Goal: Information Seeking & Learning: Learn about a topic

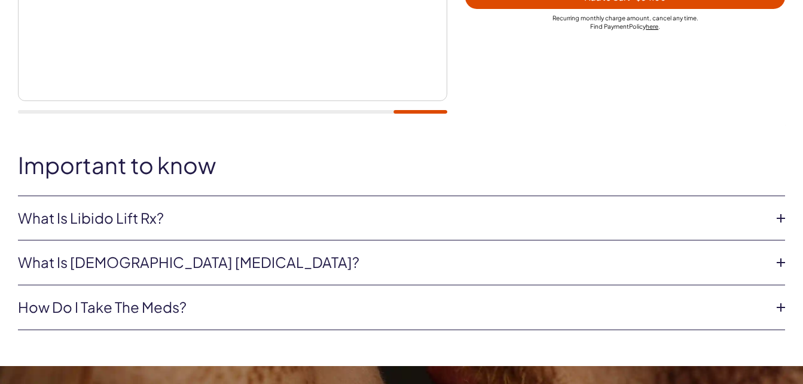
scroll to position [479, 0]
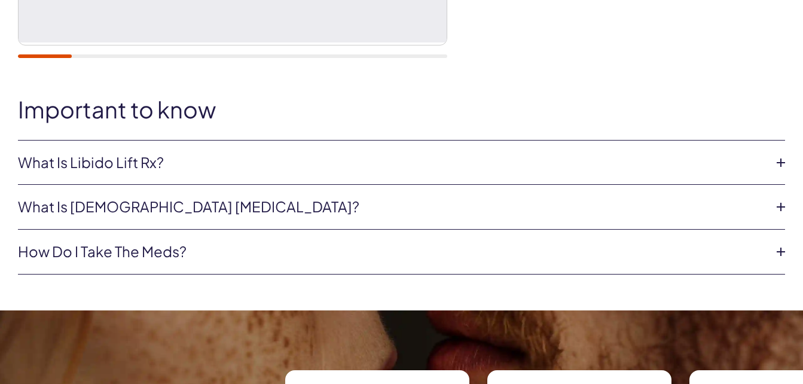
click at [786, 165] on icon at bounding box center [781, 163] width 18 height 18
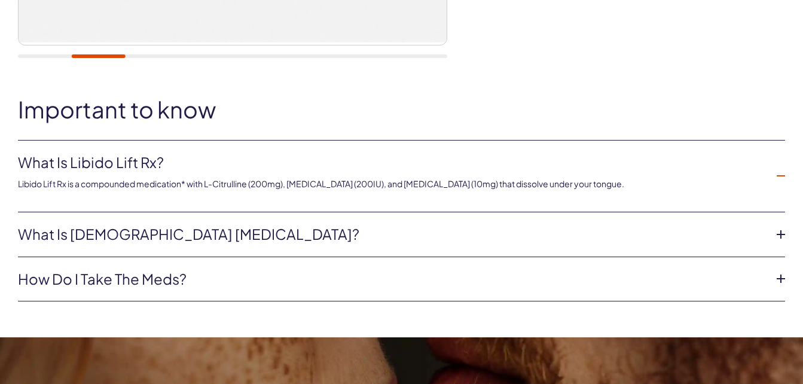
click at [783, 178] on icon at bounding box center [781, 176] width 18 height 18
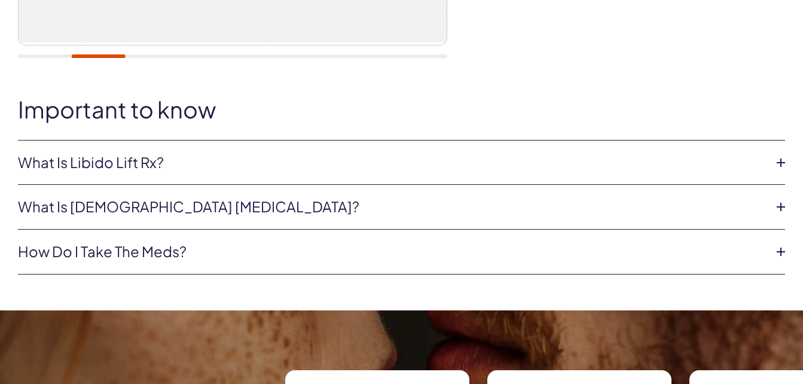
click at [779, 159] on icon at bounding box center [781, 163] width 18 height 18
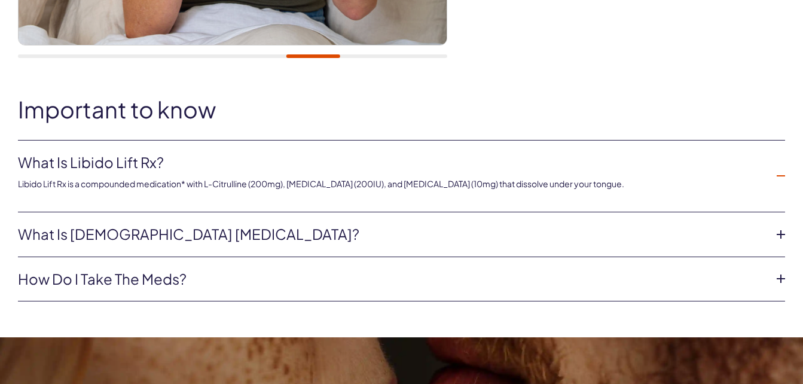
click at [783, 235] on icon at bounding box center [781, 235] width 18 height 18
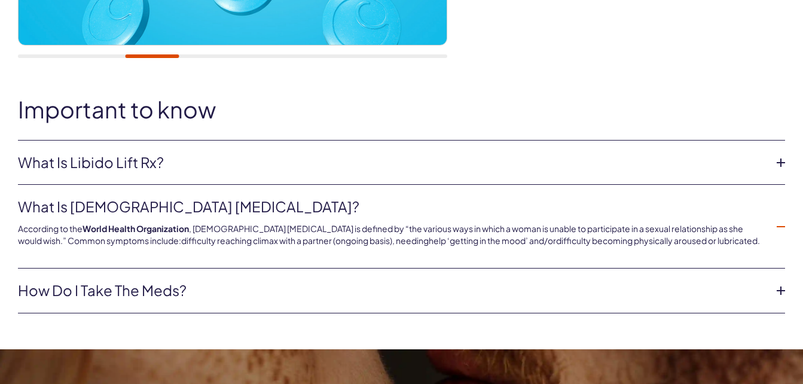
click at [780, 290] on icon at bounding box center [781, 291] width 18 height 18
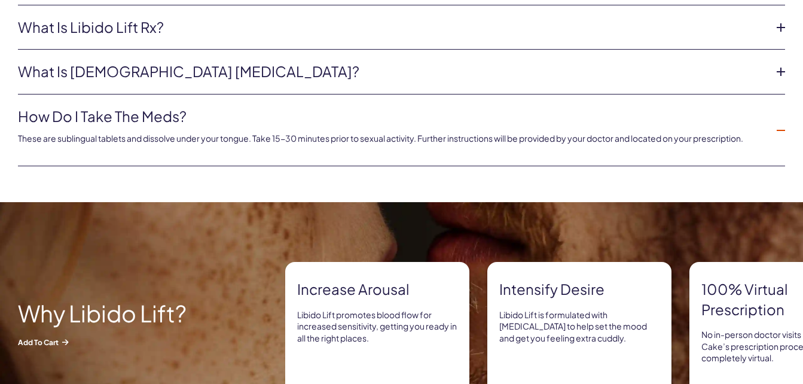
scroll to position [710, 0]
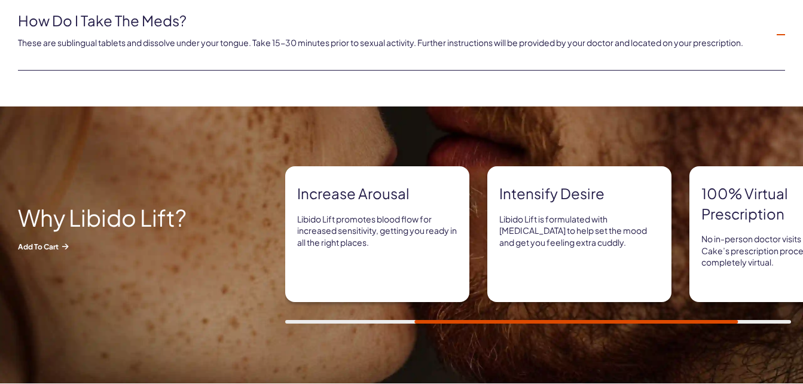
click at [783, 264] on p "No in-person doctor visits required! Cake’s prescription process is completely …" at bounding box center [782, 250] width 160 height 35
click at [765, 322] on div at bounding box center [538, 322] width 506 height 4
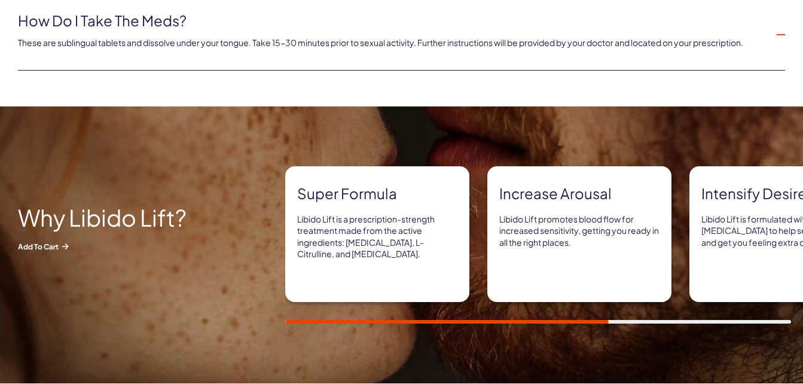
click at [297, 324] on div at bounding box center [538, 322] width 506 height 4
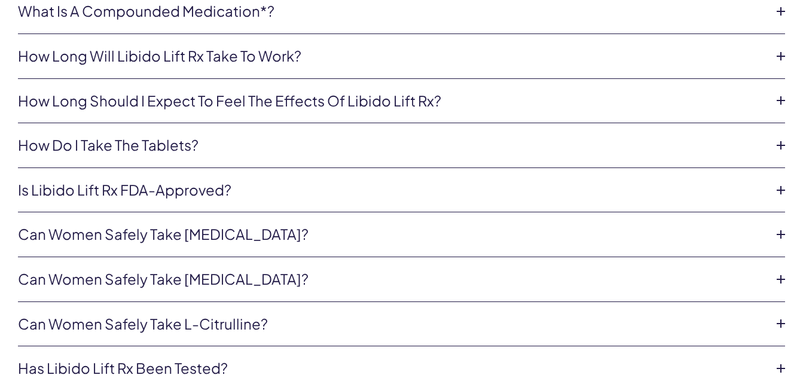
scroll to position [2808, 0]
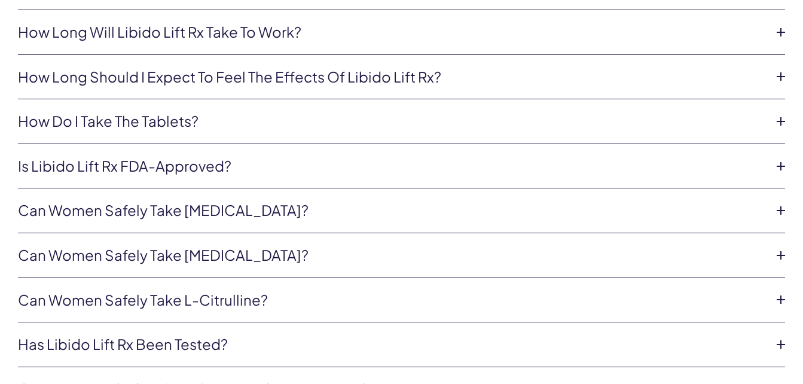
click at [783, 74] on icon at bounding box center [781, 77] width 18 height 18
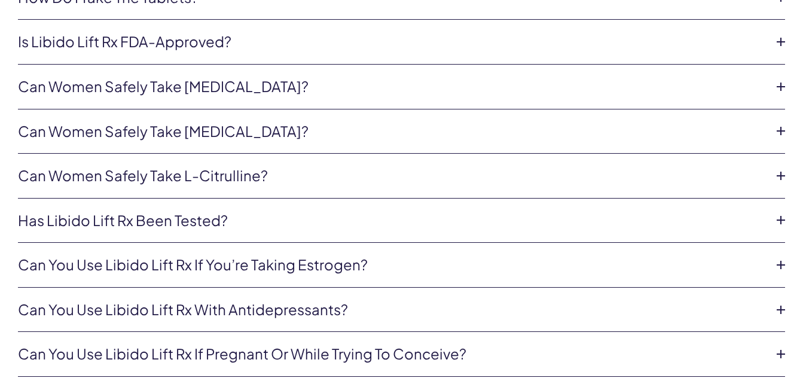
scroll to position [2983, 0]
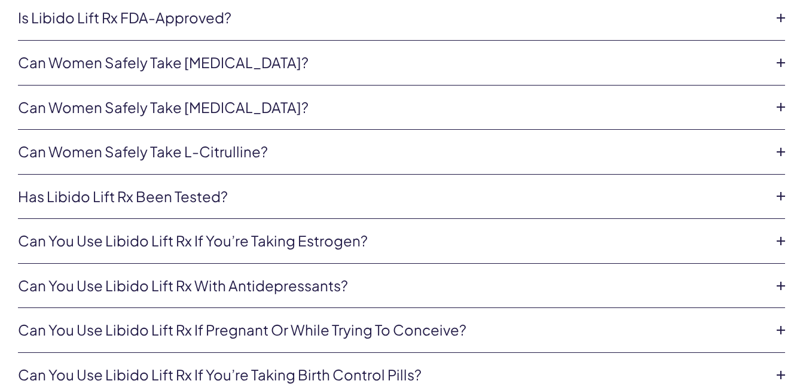
click at [780, 105] on icon at bounding box center [781, 107] width 18 height 18
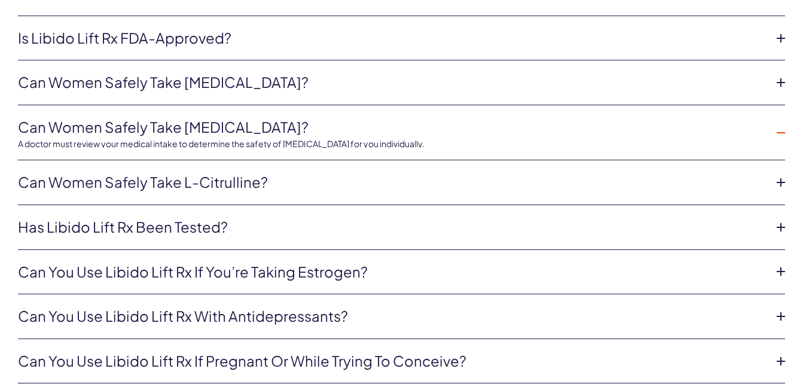
scroll to position [2956, 0]
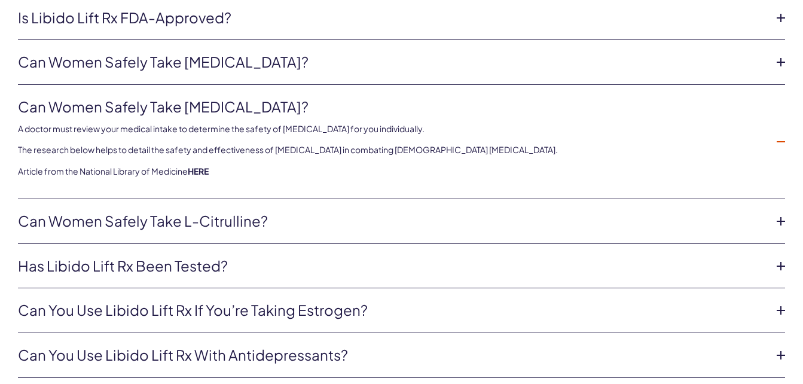
click at [780, 105] on li "Can women safely take [MEDICAL_DATA]? A doctor must review your medical intake …" at bounding box center [402, 142] width 768 height 114
click at [783, 354] on icon at bounding box center [781, 355] width 18 height 18
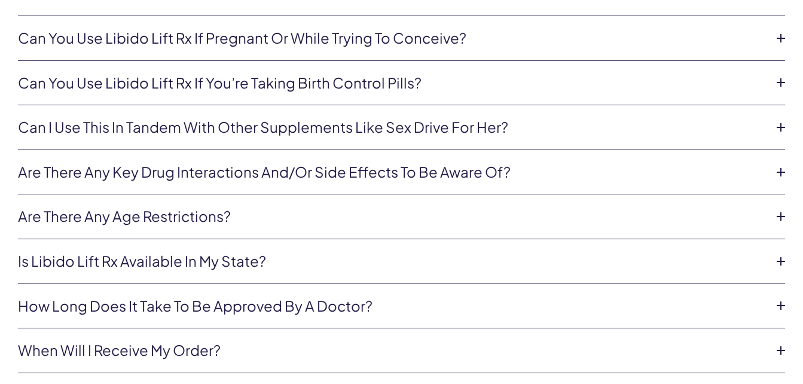
scroll to position [3292, 0]
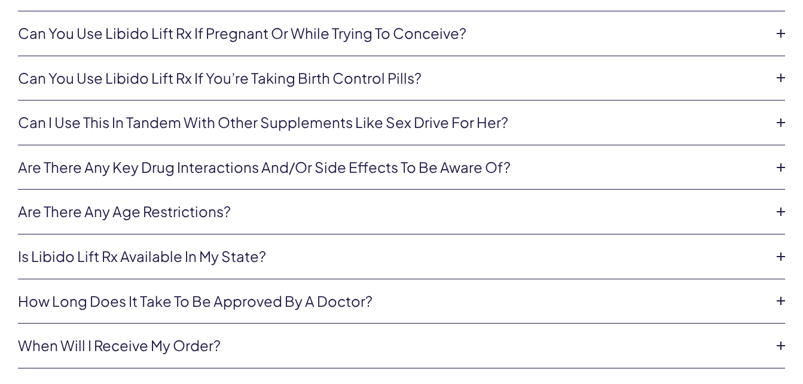
click at [778, 165] on icon at bounding box center [781, 168] width 18 height 18
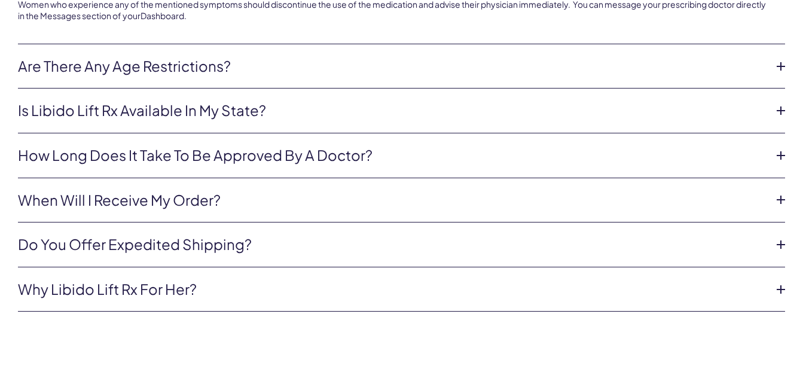
scroll to position [3547, 0]
